Goal: Task Accomplishment & Management: Complete application form

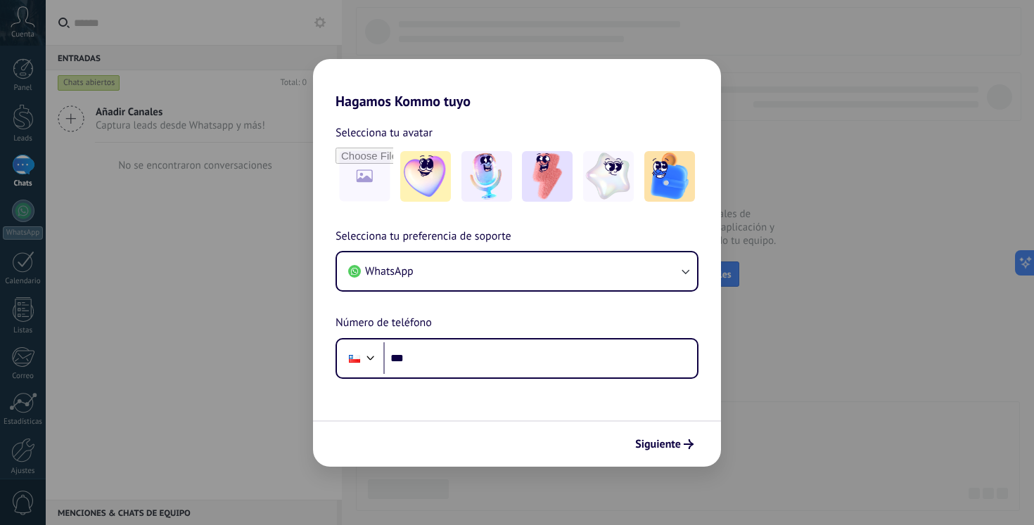
click at [841, 283] on div "Hagamos Kommo tuyo Selecciona tu avatar Selecciona tu preferencia de soporte Wh…" at bounding box center [517, 262] width 1034 height 525
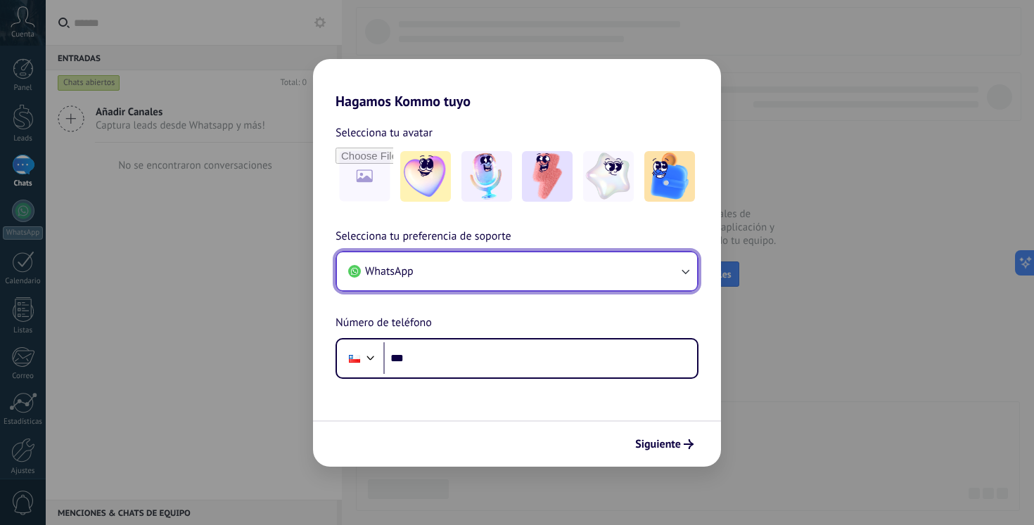
click at [523, 264] on button "WhatsApp" at bounding box center [517, 271] width 360 height 38
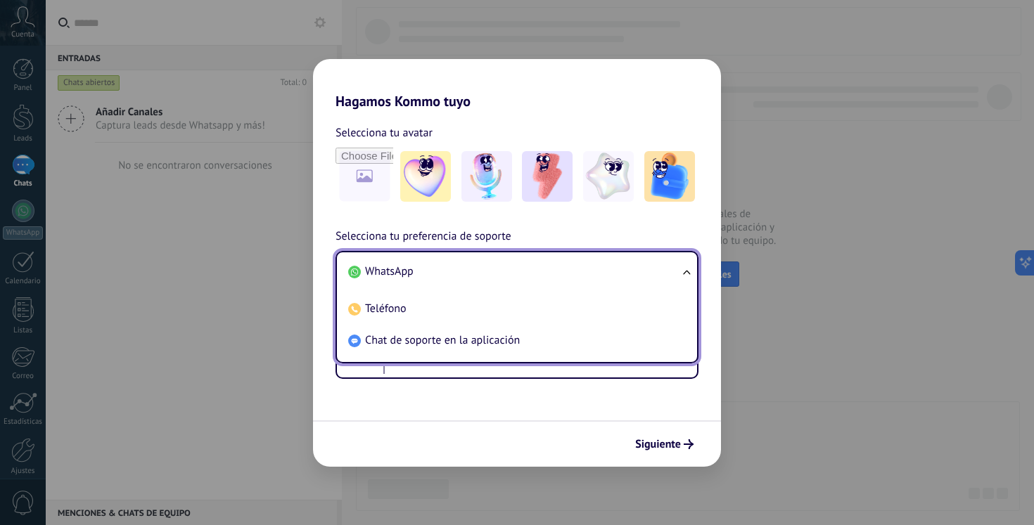
click at [845, 243] on div "Hagamos Kommo tuyo Selecciona tu avatar Selecciona tu preferencia de soporte Wh…" at bounding box center [517, 262] width 1034 height 525
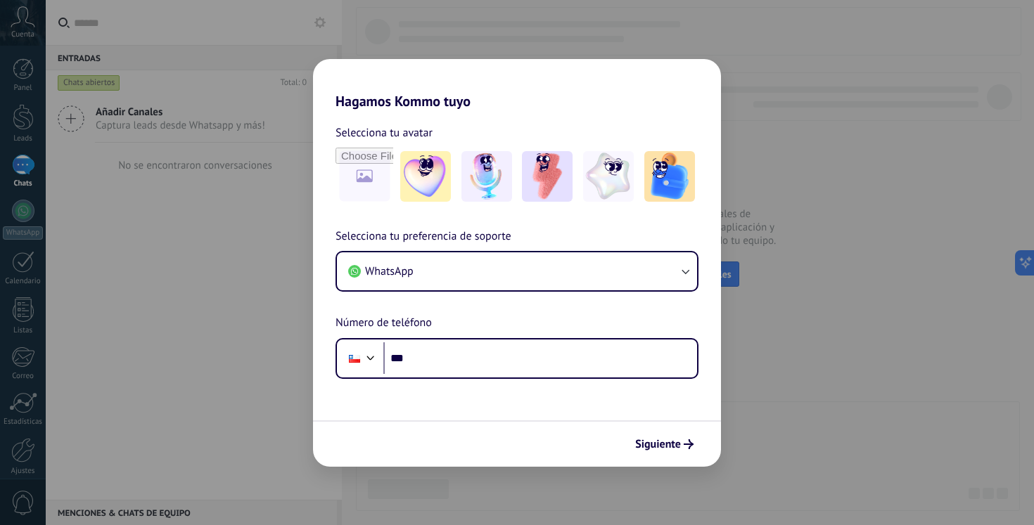
click at [848, 109] on div "Hagamos Kommo tuyo Selecciona tu avatar Selecciona tu preferencia de soporte Wh…" at bounding box center [517, 262] width 1034 height 525
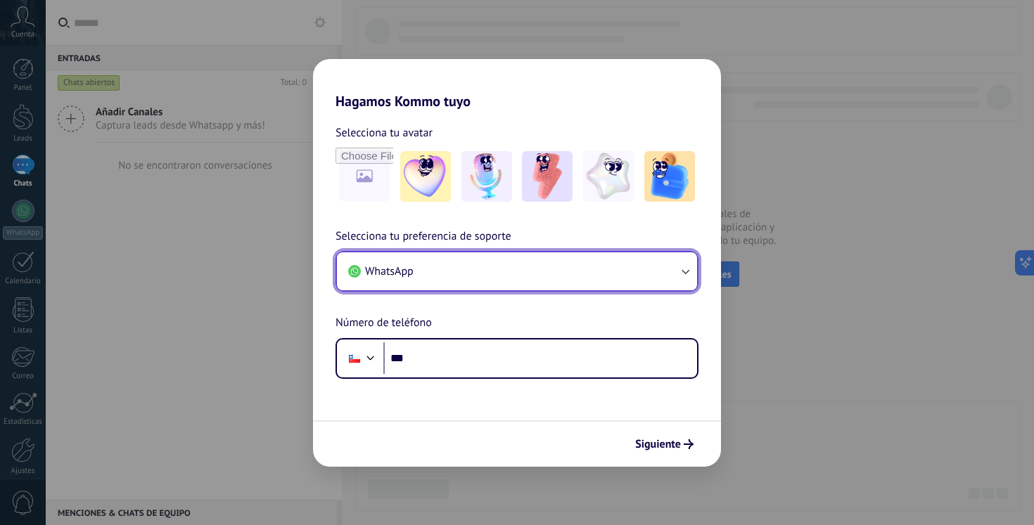
click at [461, 266] on button "WhatsApp" at bounding box center [517, 271] width 360 height 38
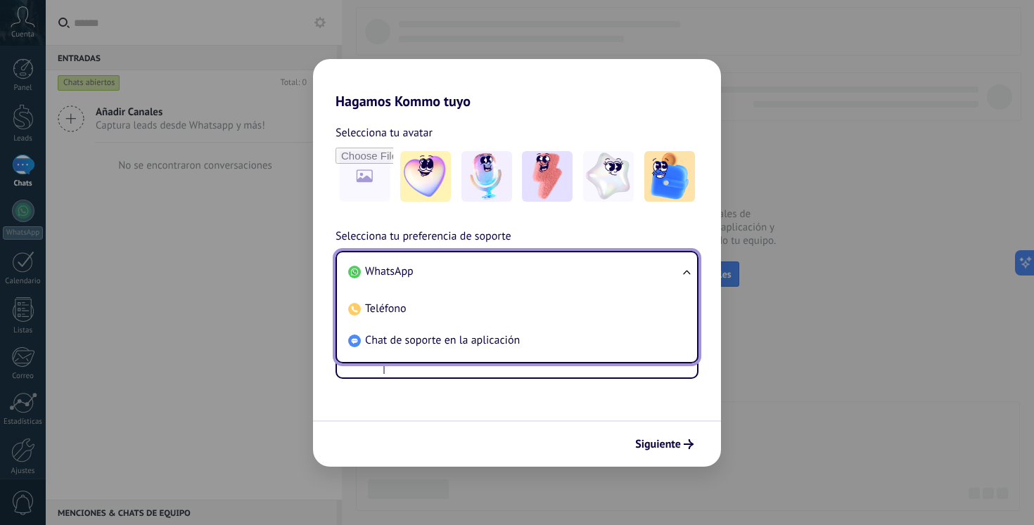
click at [461, 265] on li "WhatsApp" at bounding box center [514, 272] width 343 height 32
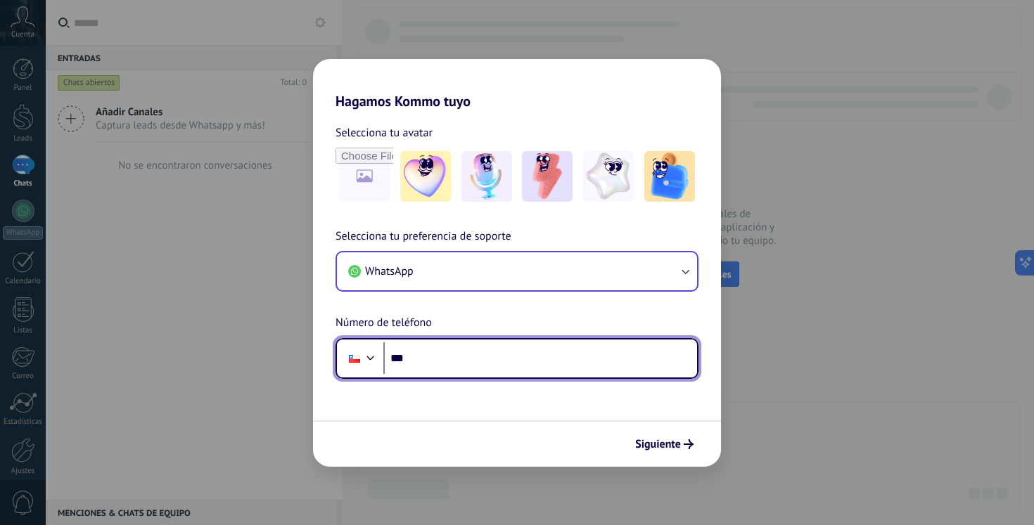
click at [431, 350] on input "***" at bounding box center [540, 359] width 314 height 32
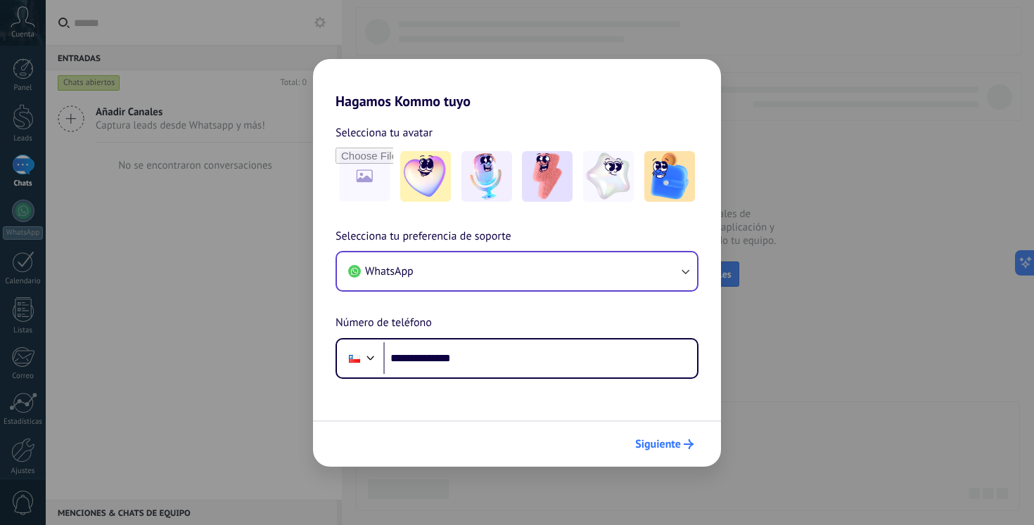
click at [660, 447] on span "Siguiente" at bounding box center [658, 445] width 46 height 10
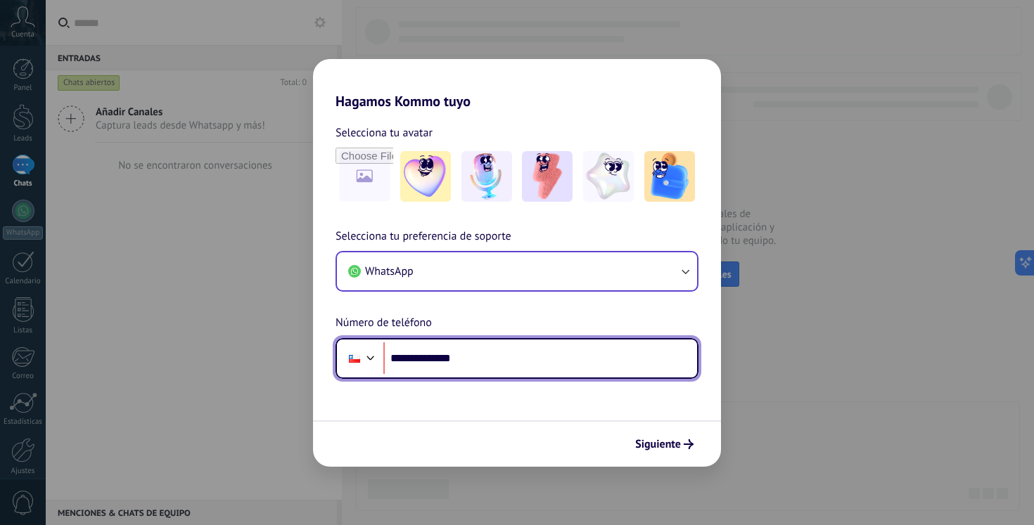
click at [412, 359] on input "**********" at bounding box center [540, 359] width 314 height 32
type input "**********"
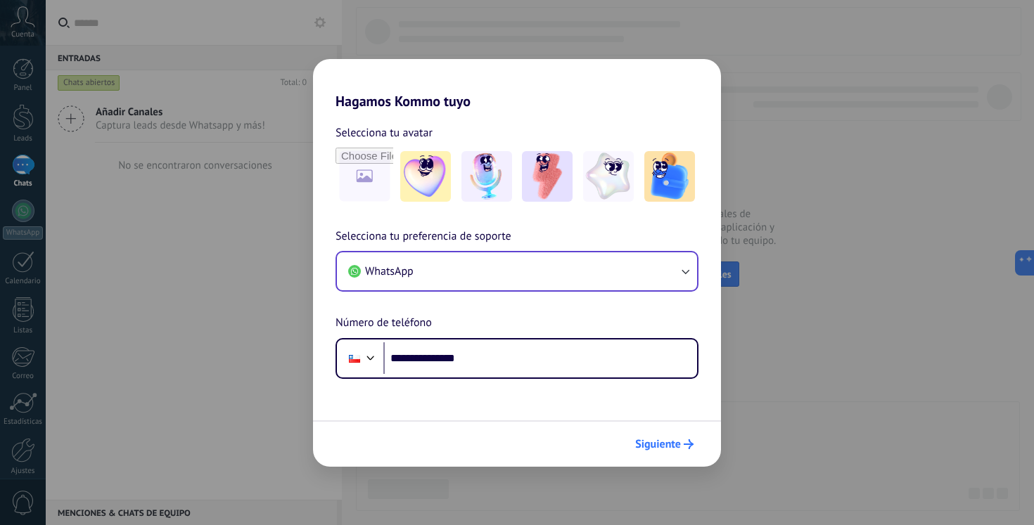
click at [659, 446] on span "Siguiente" at bounding box center [658, 445] width 46 height 10
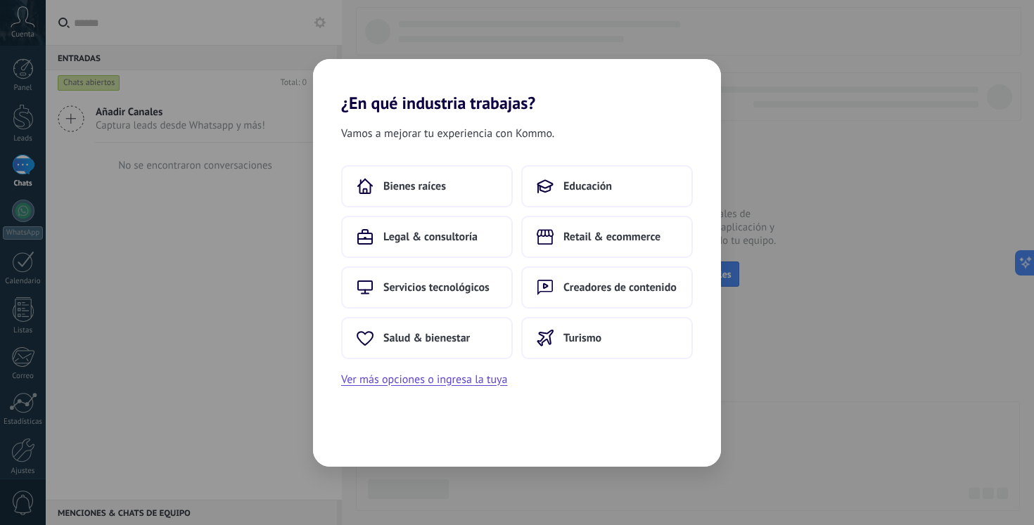
drag, startPoint x: 454, startPoint y: 177, endPoint x: 558, endPoint y: 127, distance: 116.1
click at [558, 127] on div "Vamos a mejorar tu experiencia con Kommo. Bienes raíces Educación Legal & consu…" at bounding box center [517, 290] width 408 height 354
click at [449, 285] on span "Servicios tecnológicos" at bounding box center [436, 288] width 106 height 14
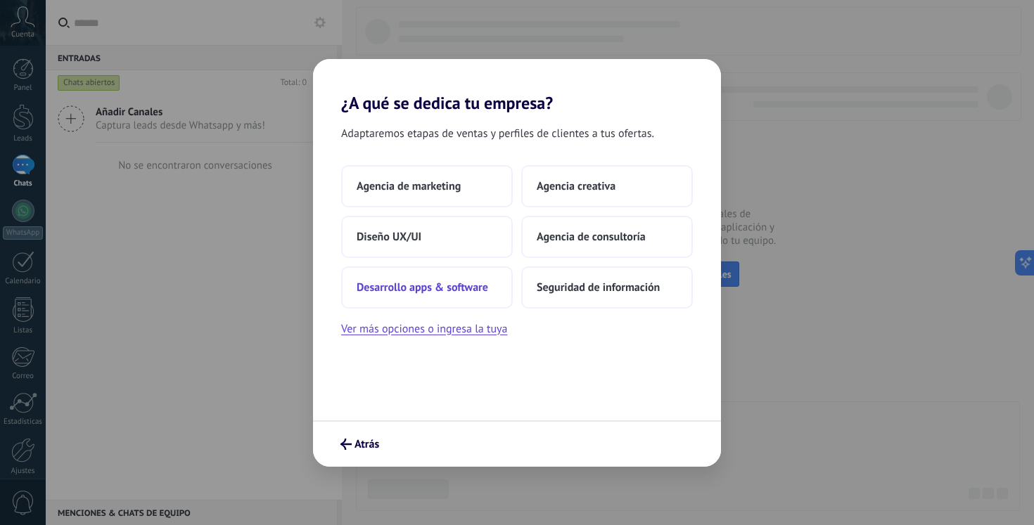
click at [447, 288] on span "Desarrollo apps & software" at bounding box center [423, 288] width 132 height 14
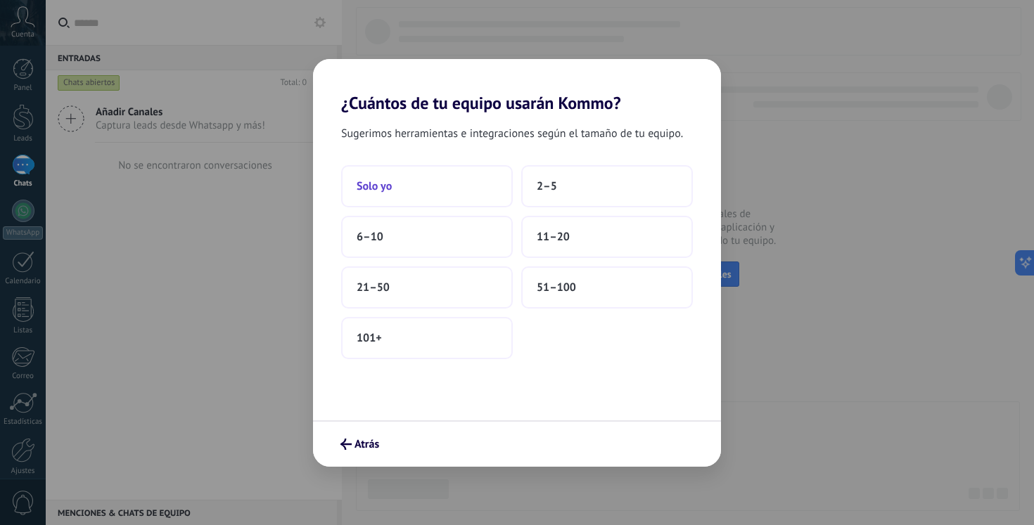
click at [375, 182] on span "Solo yo" at bounding box center [374, 186] width 35 height 14
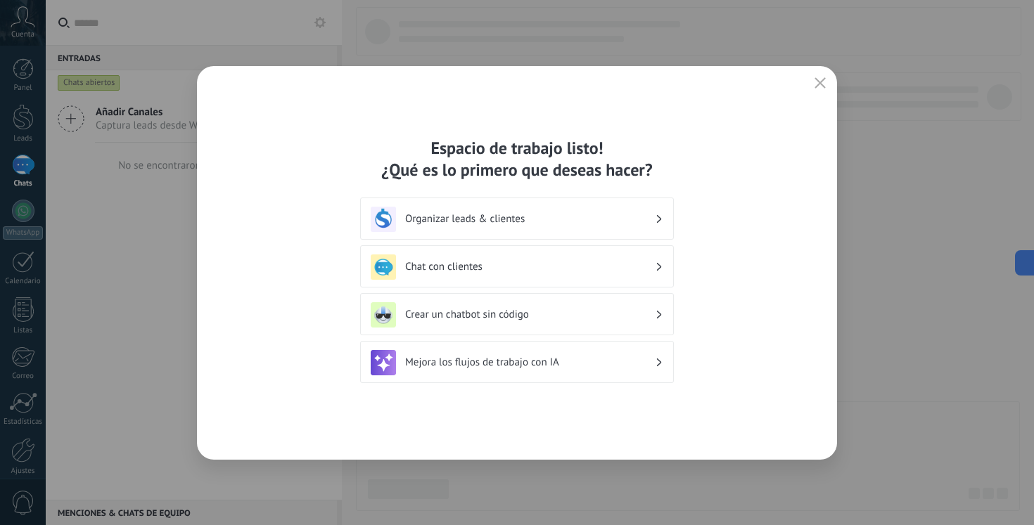
click at [561, 215] on h3 "Organizar leads & clientes" at bounding box center [530, 218] width 250 height 13
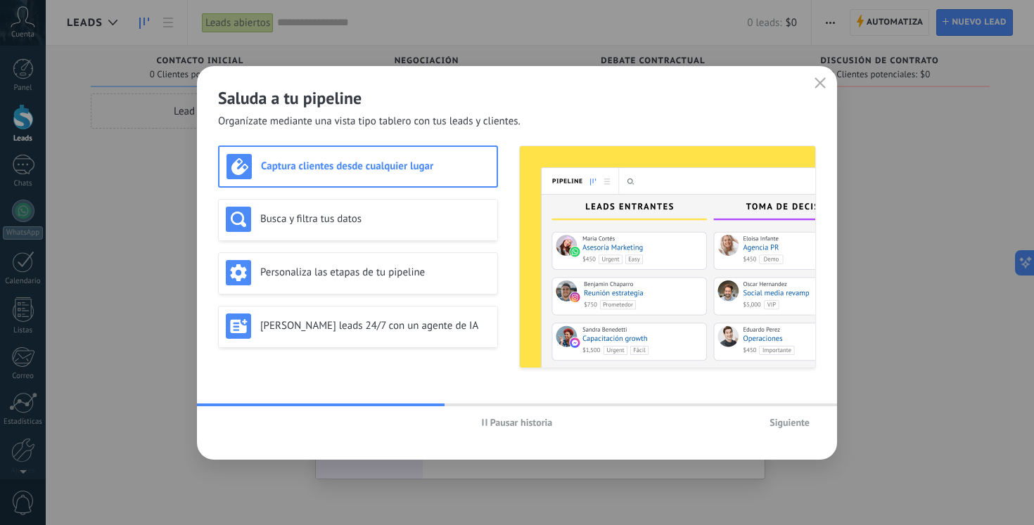
click at [793, 424] on span "Siguiente" at bounding box center [789, 423] width 40 height 10
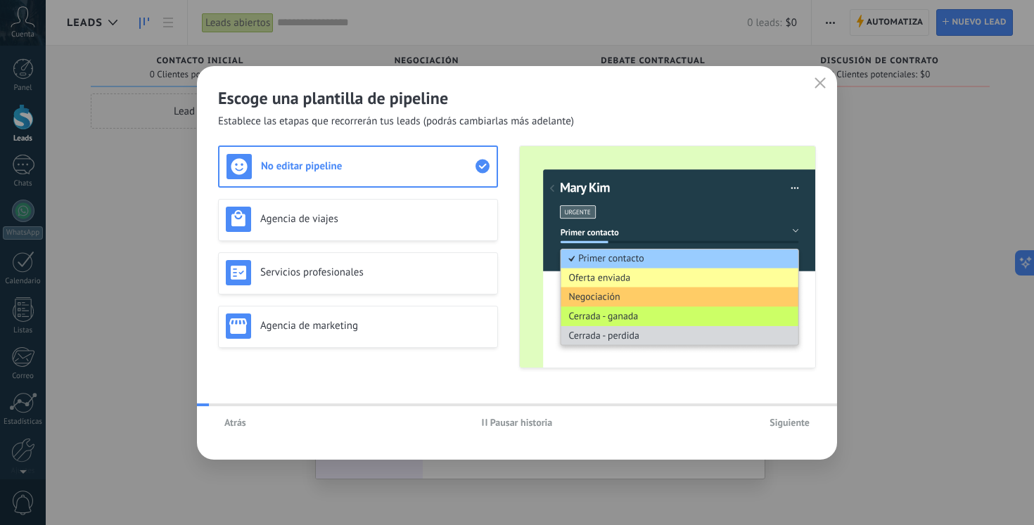
click at [793, 424] on span "Siguiente" at bounding box center [789, 423] width 40 height 10
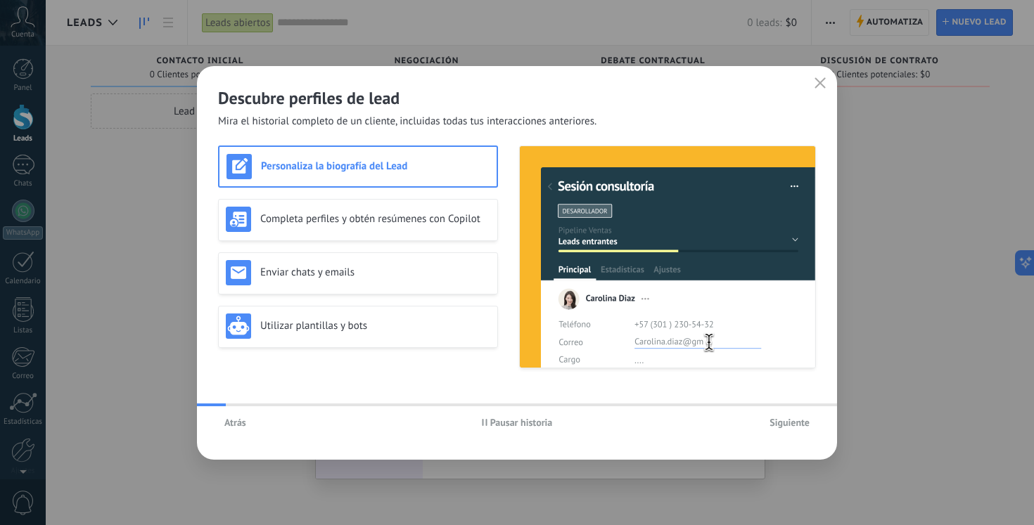
click at [793, 424] on span "Siguiente" at bounding box center [789, 423] width 40 height 10
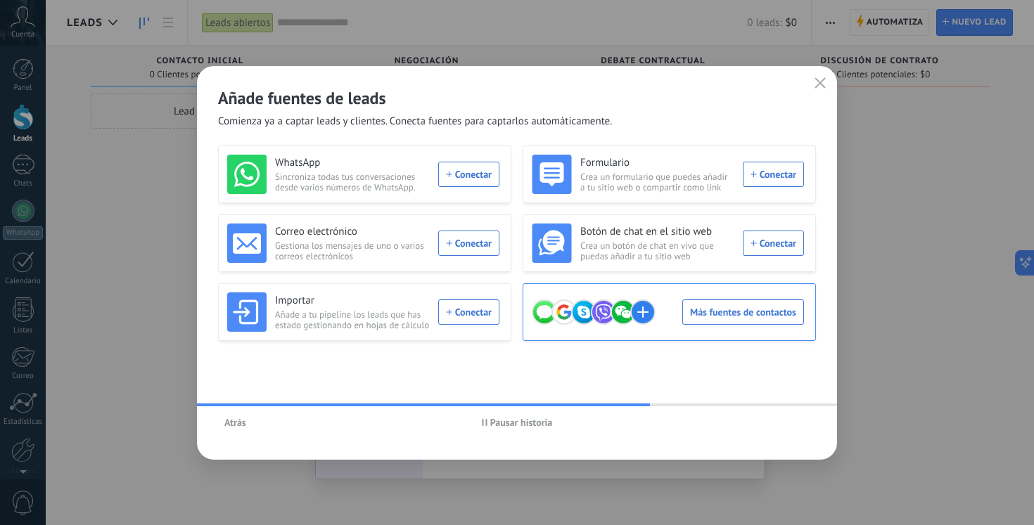
click at [745, 310] on div "Más fuentes de contactos" at bounding box center [668, 312] width 272 height 39
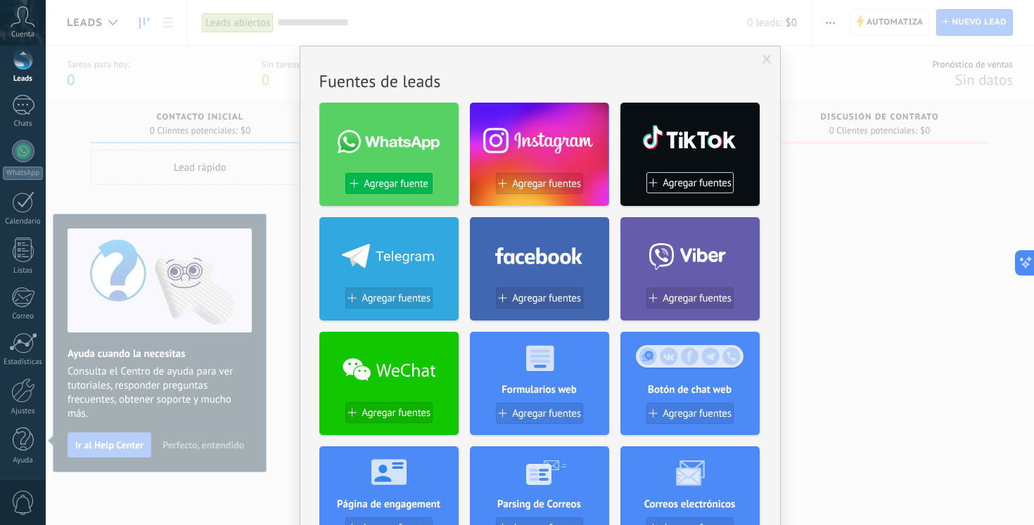
click at [379, 181] on span "Agregar fuente" at bounding box center [396, 184] width 64 height 12
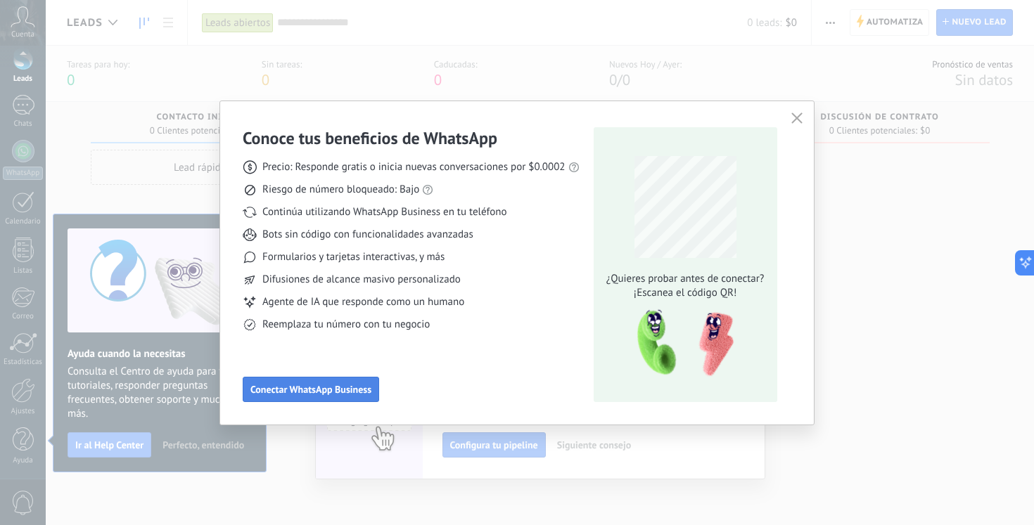
click at [354, 390] on span "Conectar WhatsApp Business" at bounding box center [310, 390] width 121 height 10
click at [670, 295] on span "¡Escanea el código QR!" at bounding box center [685, 293] width 166 height 14
click at [307, 392] on span "Conectar WhatsApp Business" at bounding box center [310, 390] width 121 height 10
click at [798, 117] on icon "button" at bounding box center [796, 118] width 11 height 11
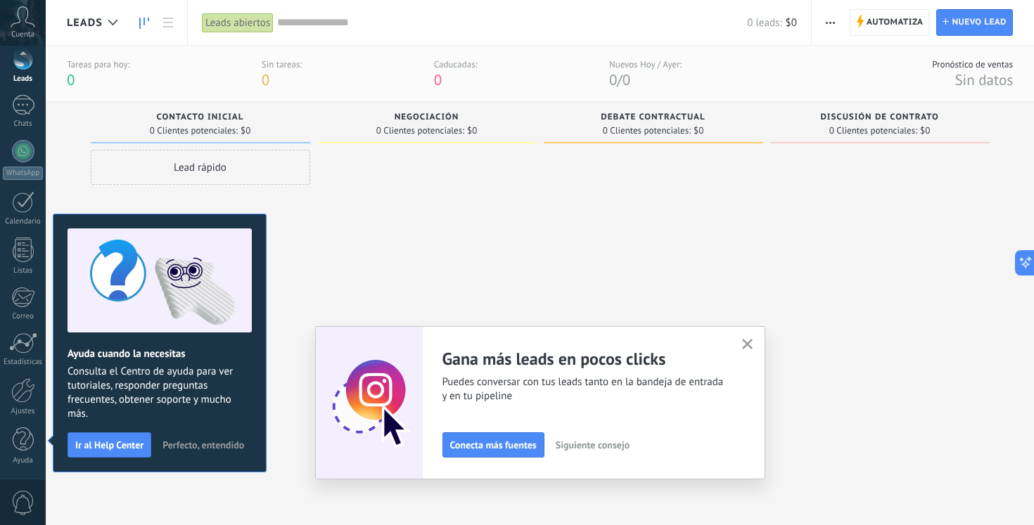
click at [643, 277] on div at bounding box center [653, 321] width 219 height 342
click at [247, 24] on div "Leads abiertos" at bounding box center [238, 23] width 72 height 20
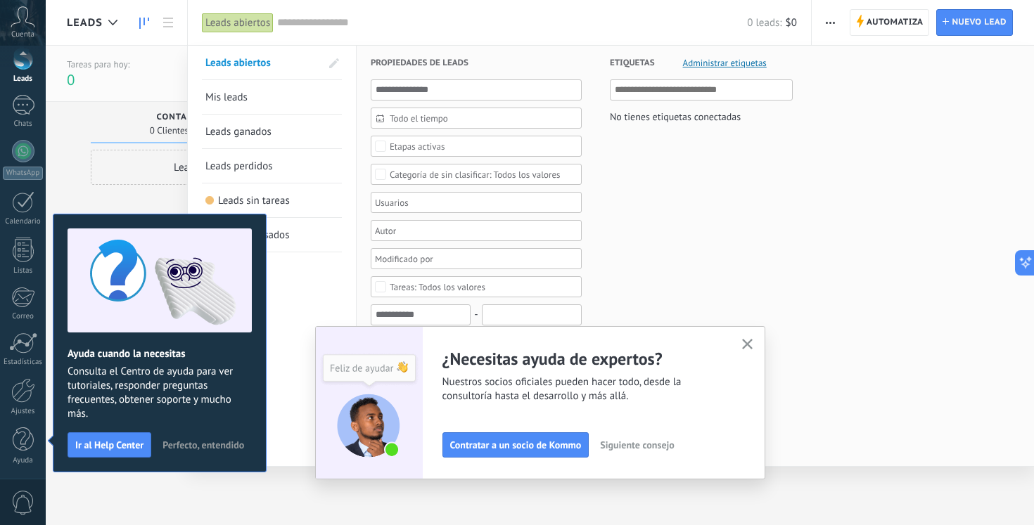
click at [18, 68] on div at bounding box center [23, 57] width 21 height 26
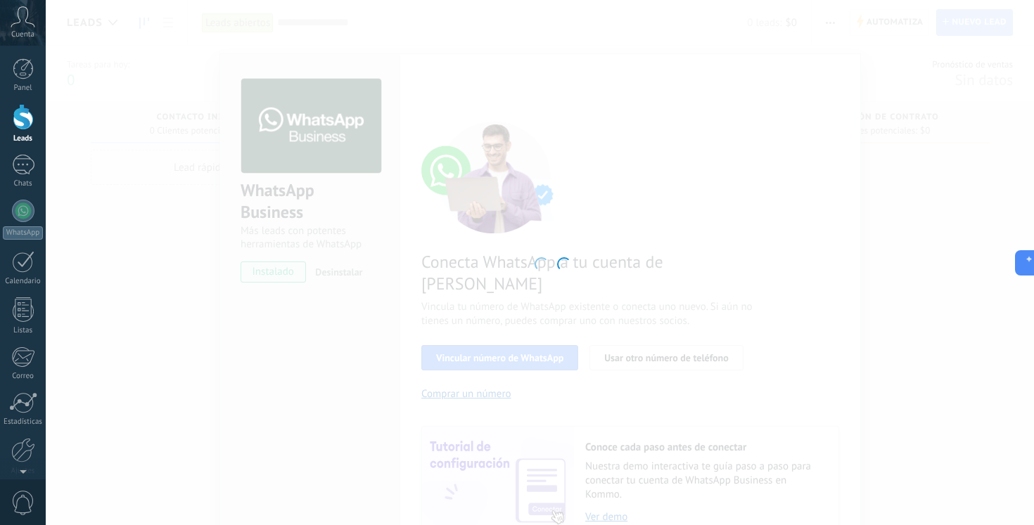
click at [624, 226] on body ".abccls-1,.abccls-2{fill-rule:evenodd}.abccls-2{fill:#fff} .abfcls-1{fill:none}…" at bounding box center [517, 262] width 1034 height 525
